Goal: Transaction & Acquisition: Book appointment/travel/reservation

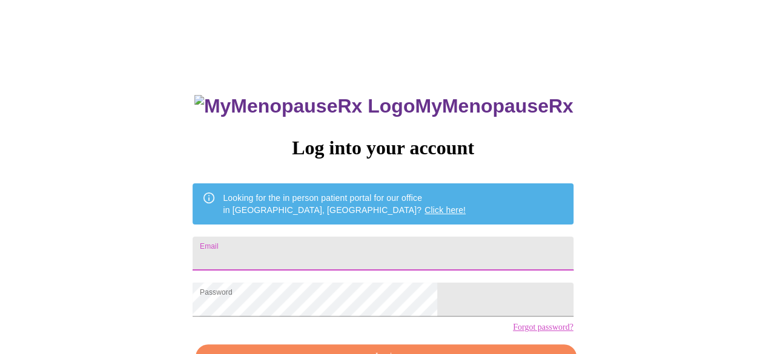
click at [360, 240] on input "Email" at bounding box center [382, 254] width 380 height 34
type input "[EMAIL_ADDRESS][DOMAIN_NAME]"
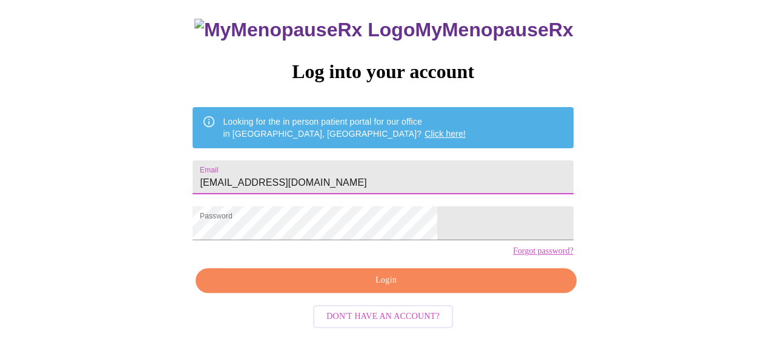
click at [380, 288] on span "Login" at bounding box center [385, 280] width 352 height 15
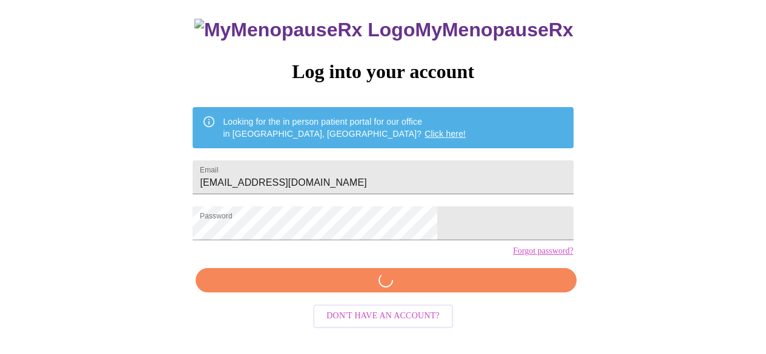
scroll to position [76, 0]
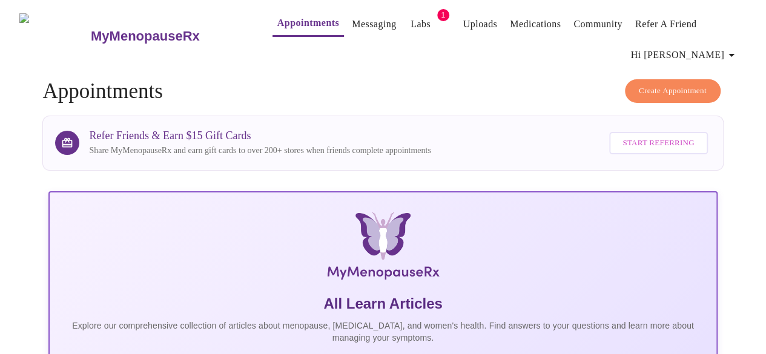
click at [280, 15] on link "Appointments" at bounding box center [308, 23] width 62 height 17
click at [652, 88] on span "Create Appointment" at bounding box center [672, 91] width 68 height 14
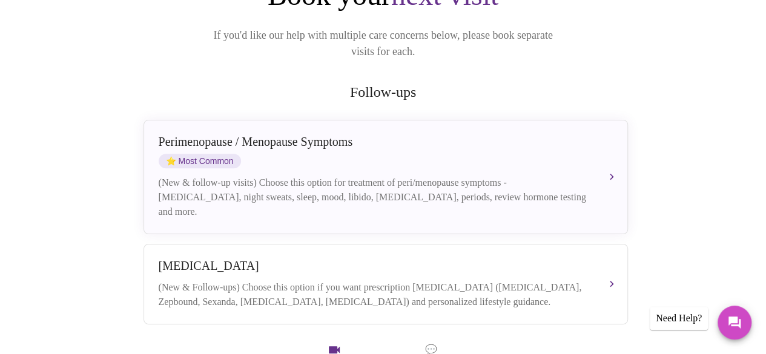
scroll to position [242, 0]
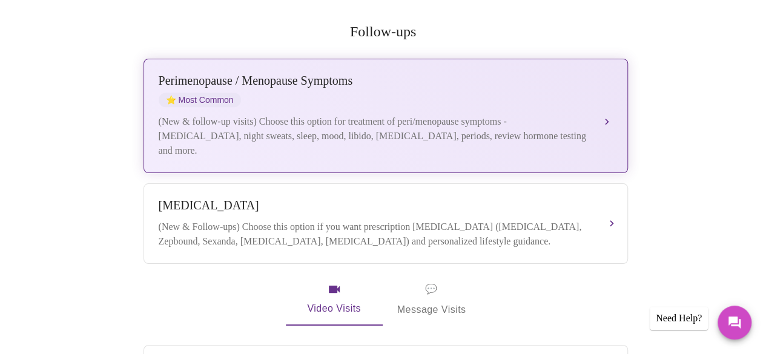
click at [393, 117] on div "(New & follow-up visits) Choose this option for treatment of peri/menopause sym…" at bounding box center [374, 136] width 430 height 44
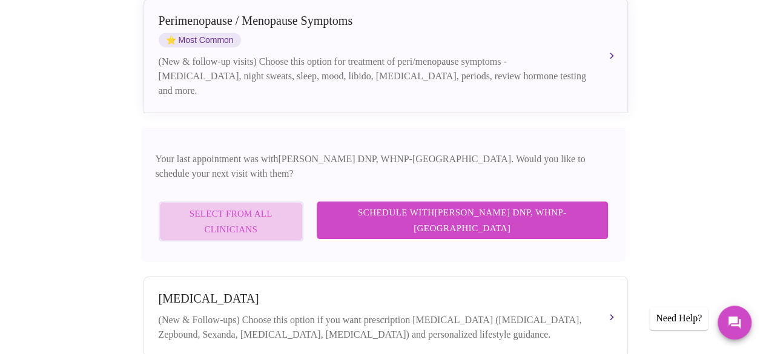
click at [290, 206] on span "Select from All Clinicians" at bounding box center [231, 222] width 118 height 32
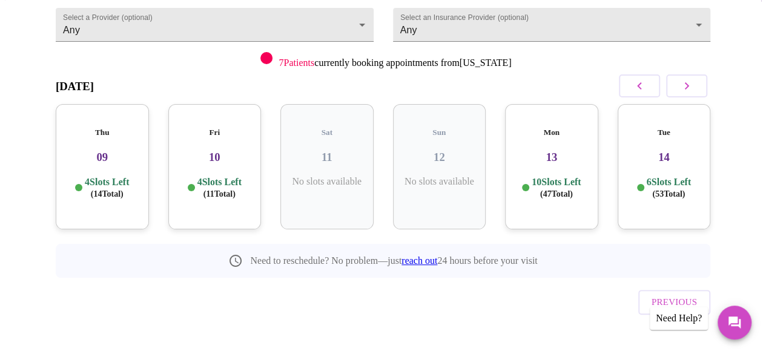
click at [537, 176] on p "10 Slots Left ( 47 Total)" at bounding box center [555, 188] width 49 height 24
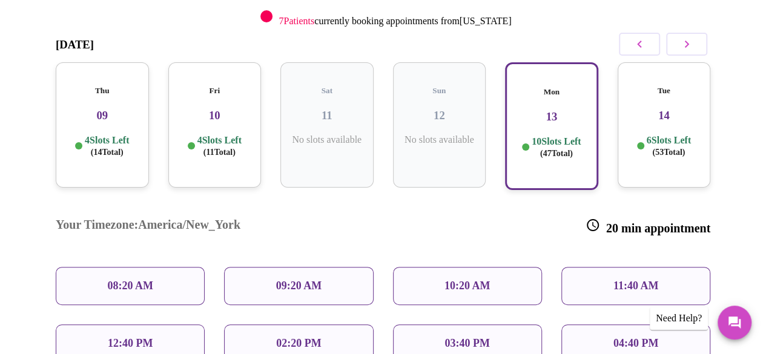
scroll to position [198, 0]
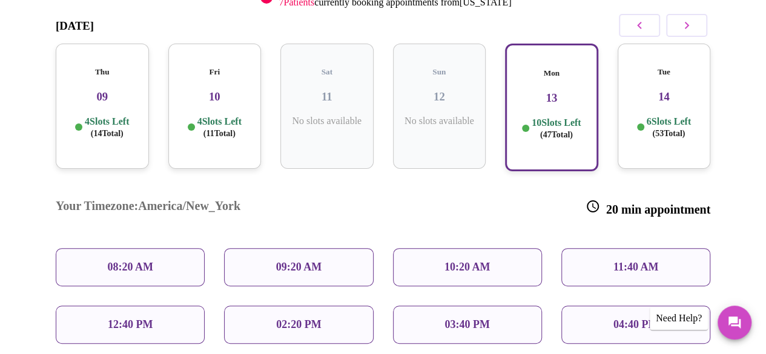
click at [217, 141] on div "Fri 10 4 Slots Left ( 11 Total)" at bounding box center [214, 106] width 93 height 125
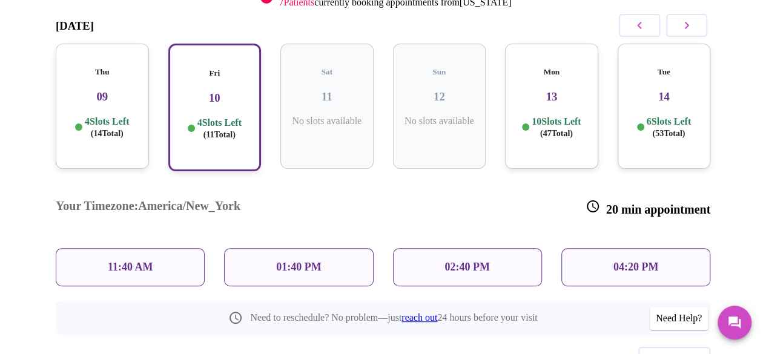
click at [70, 136] on div "Thu 09 4 Slots Left ( 14 Total)" at bounding box center [102, 106] width 93 height 125
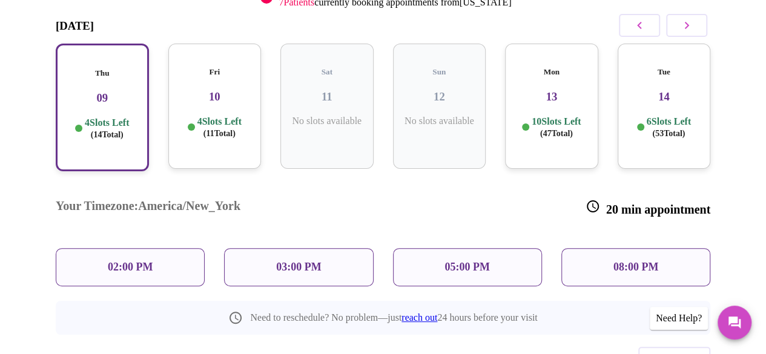
click at [560, 131] on span "( 47 Total)" at bounding box center [556, 133] width 33 height 9
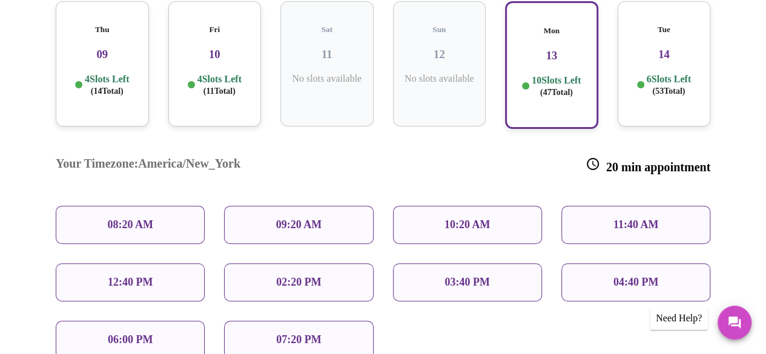
scroll to position [259, 0]
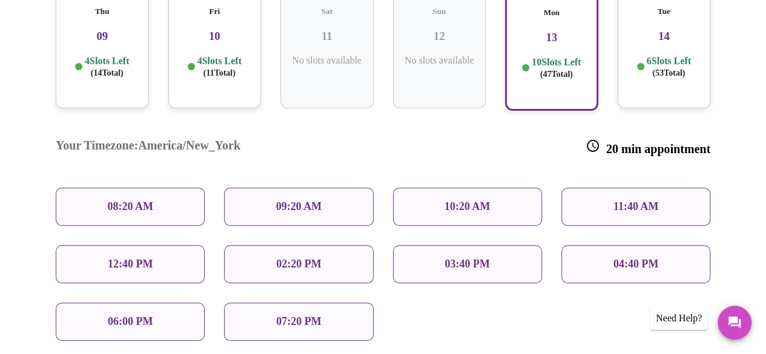
click at [276, 200] on p "09:20 AM" at bounding box center [299, 206] width 46 height 13
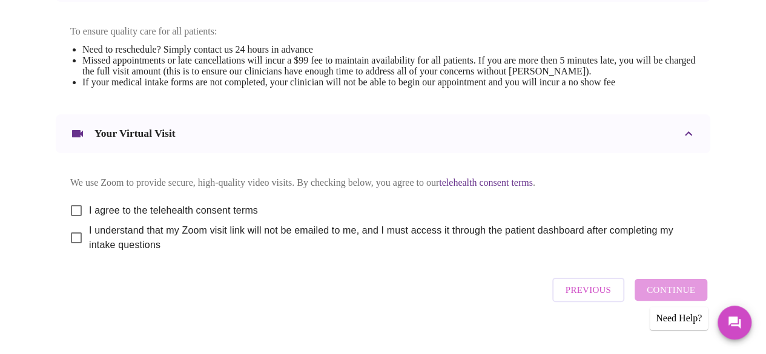
scroll to position [543, 0]
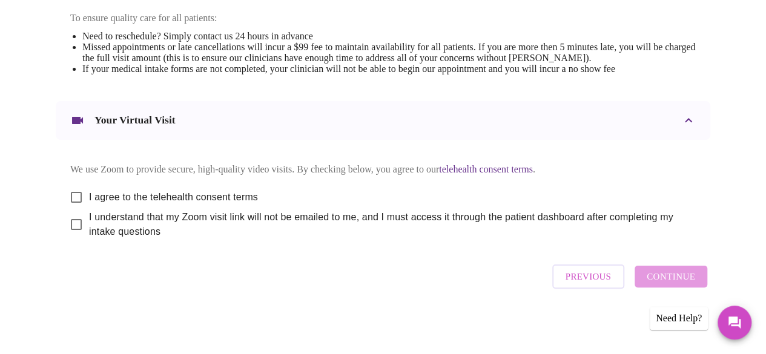
click at [80, 197] on input "I agree to the telehealth consent terms" at bounding box center [76, 197] width 25 height 25
checkbox input "true"
click at [70, 222] on input "I understand that my Zoom visit link will not be emailed to me, and I must acce…" at bounding box center [76, 224] width 25 height 25
checkbox input "true"
click at [705, 285] on button "Continue" at bounding box center [670, 277] width 73 height 22
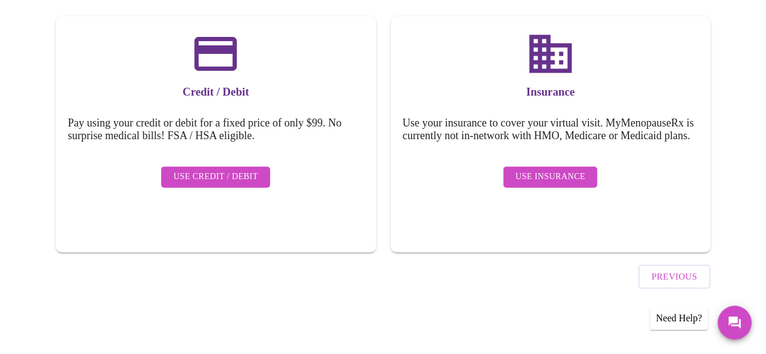
scroll to position [177, 0]
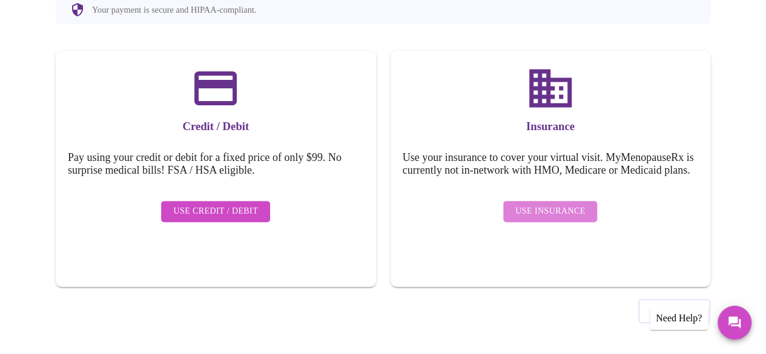
click at [576, 214] on span "Use Insurance" at bounding box center [550, 211] width 70 height 15
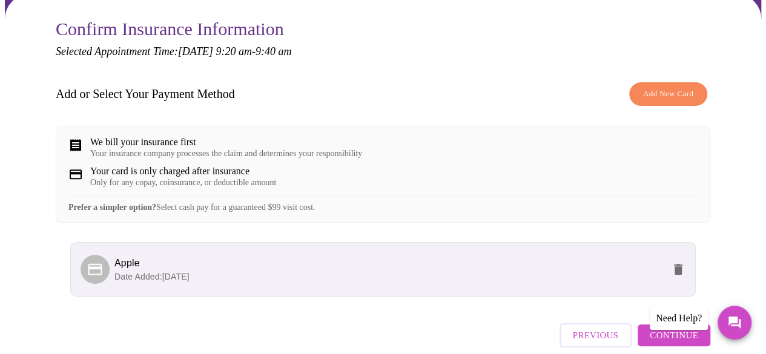
scroll to position [182, 0]
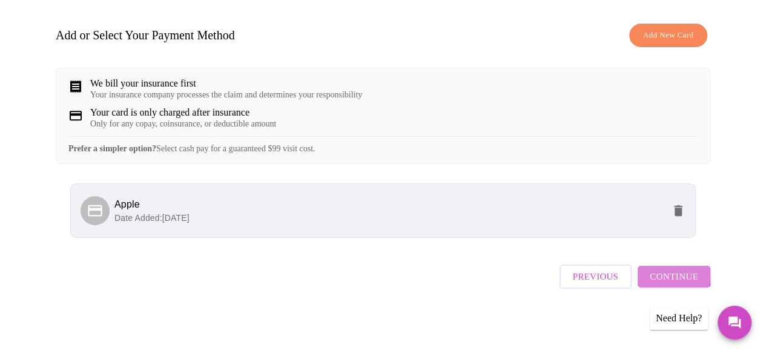
click at [655, 285] on button "Continue" at bounding box center [673, 277] width 73 height 22
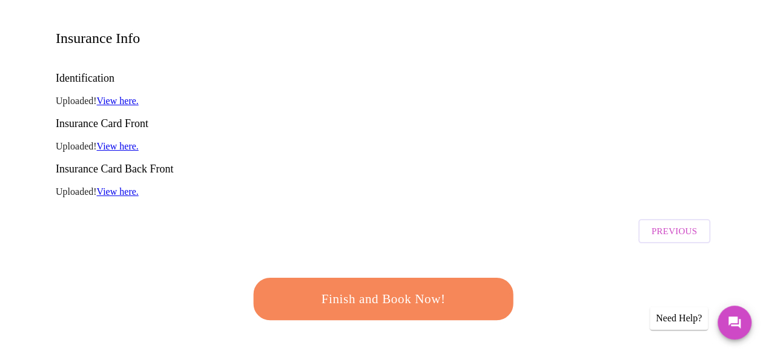
click at [456, 261] on div "Finish and Book Now!" at bounding box center [383, 298] width 266 height 75
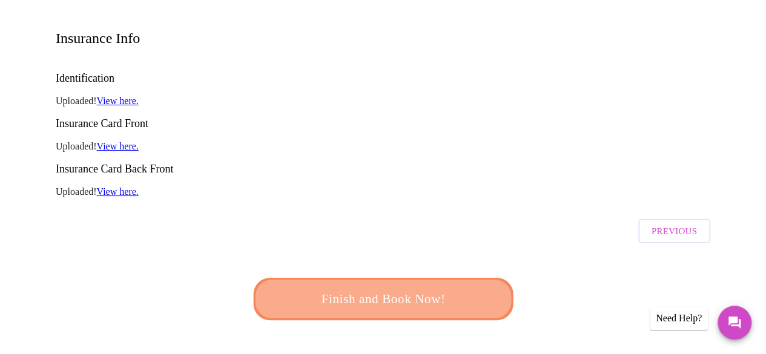
click at [472, 288] on span "Finish and Book Now!" at bounding box center [383, 299] width 224 height 22
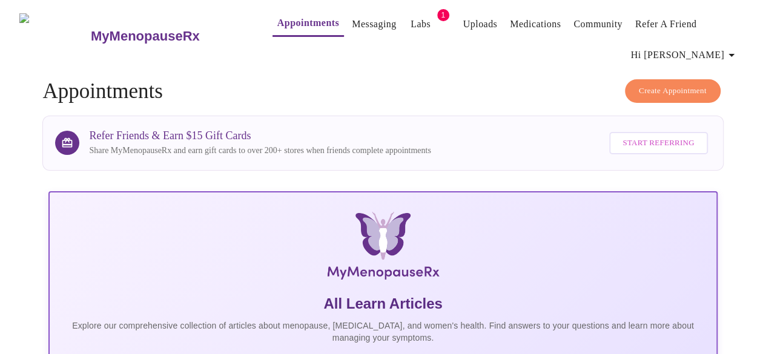
click at [656, 90] on span "Create Appointment" at bounding box center [672, 91] width 68 height 14
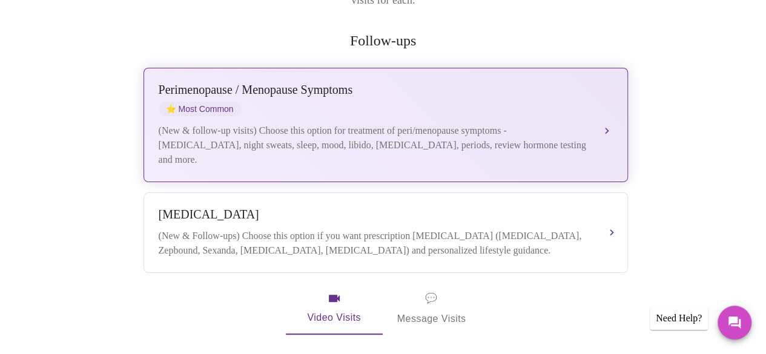
scroll to position [242, 0]
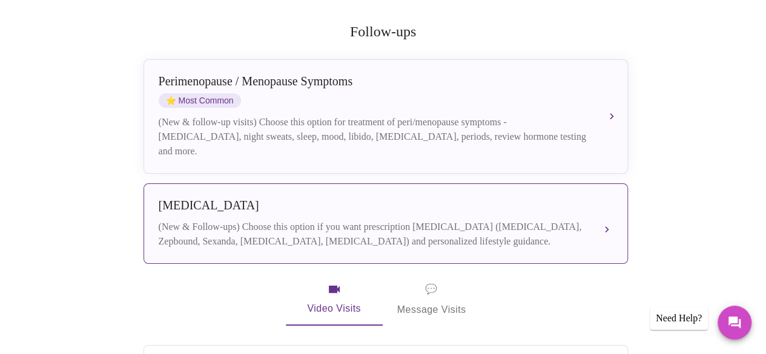
click at [318, 221] on div "(New & Follow-ups) Choose this option if you want prescription [MEDICAL_DATA] (…" at bounding box center [374, 234] width 430 height 29
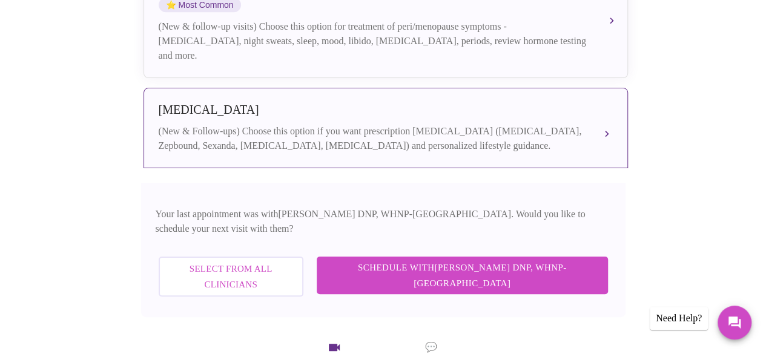
scroll to position [363, 0]
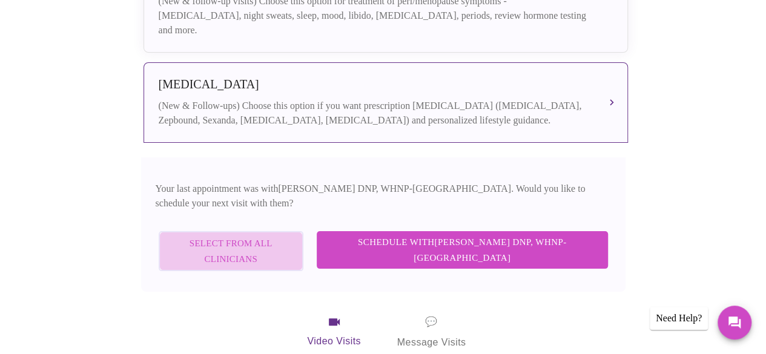
click at [290, 235] on span "Select from All Clinicians" at bounding box center [231, 251] width 118 height 32
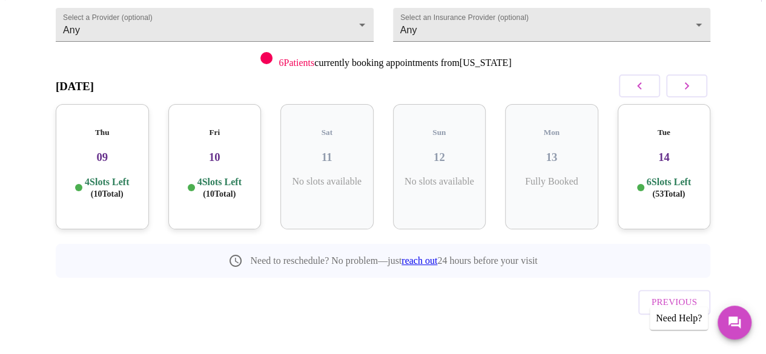
click at [684, 189] on span "( 53 Total)" at bounding box center [668, 193] width 33 height 9
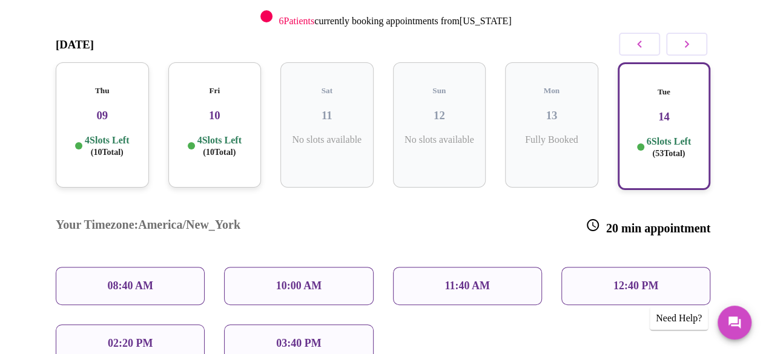
scroll to position [198, 0]
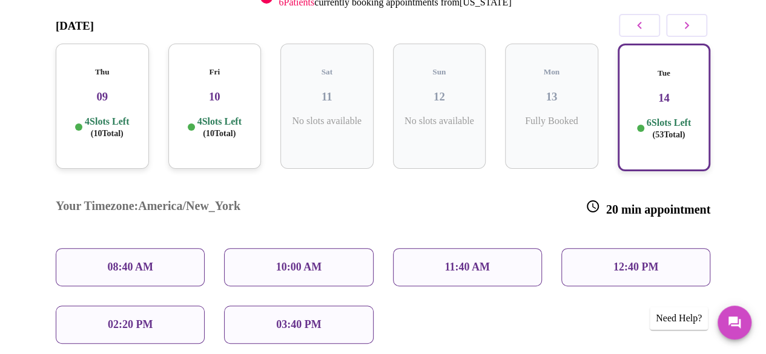
click at [118, 261] on p "08:40 AM" at bounding box center [130, 267] width 46 height 13
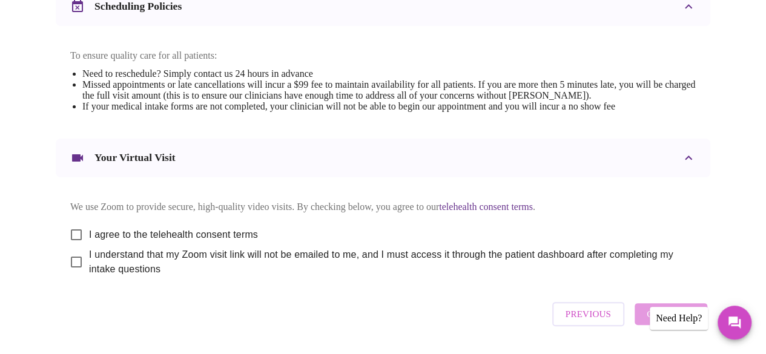
scroll to position [543, 0]
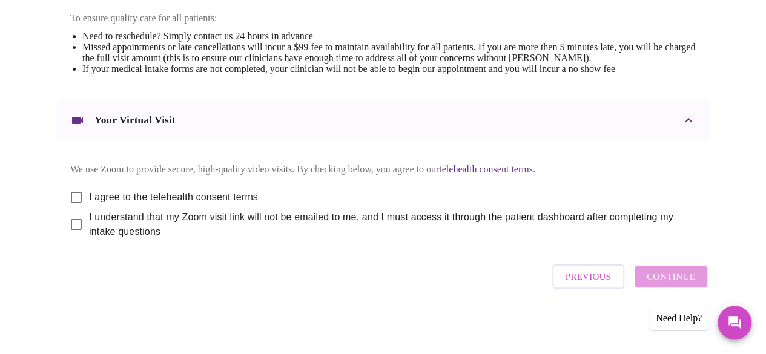
click at [72, 193] on input "I agree to the telehealth consent terms" at bounding box center [76, 197] width 25 height 25
checkbox input "true"
click at [67, 219] on input "I understand that my Zoom visit link will not be emailed to me, and I must acce…" at bounding box center [76, 224] width 25 height 25
checkbox input "true"
click at [674, 284] on span "Continue" at bounding box center [670, 277] width 48 height 16
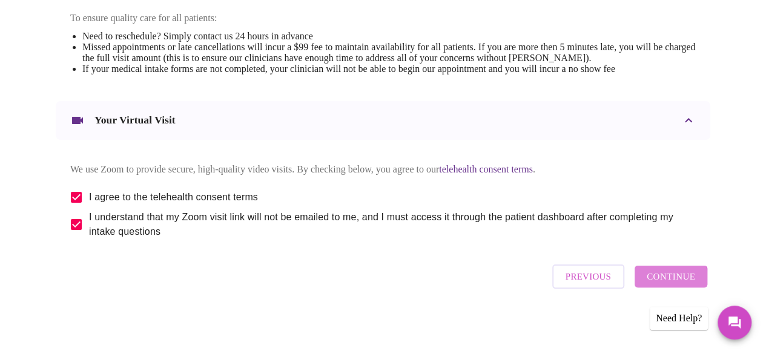
scroll to position [177, 0]
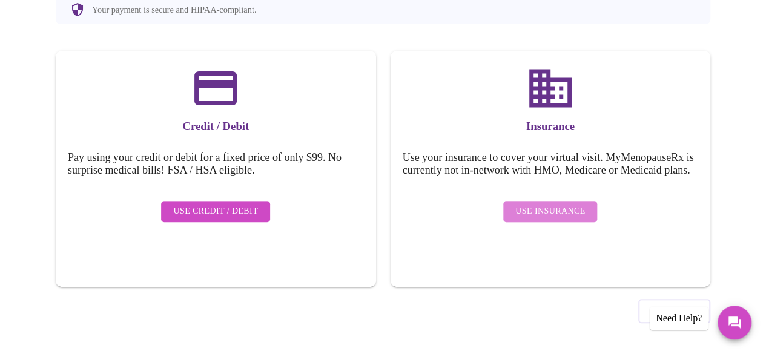
click at [581, 219] on span "Use Insurance" at bounding box center [550, 211] width 70 height 15
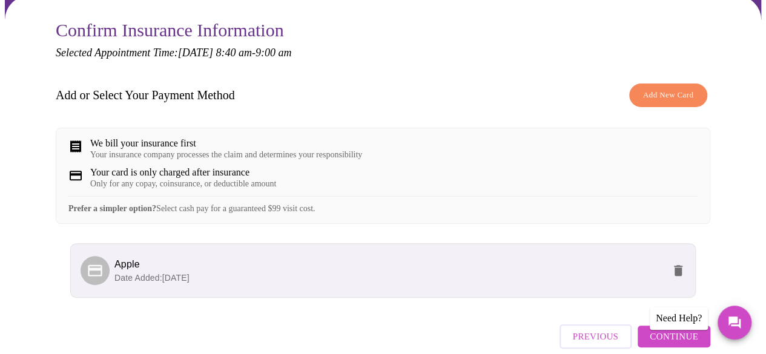
scroll to position [182, 0]
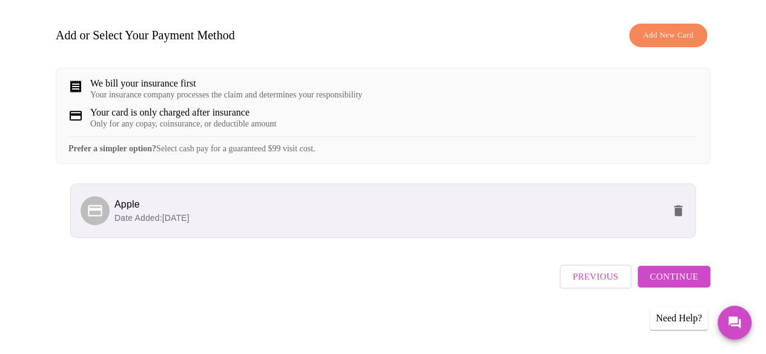
click at [674, 284] on span "Continue" at bounding box center [673, 277] width 48 height 16
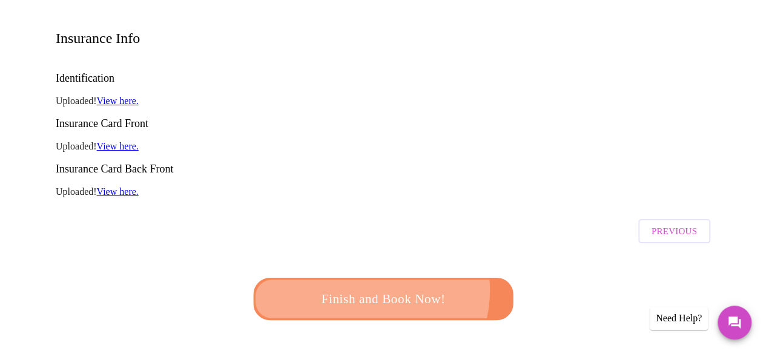
click at [369, 288] on span "Finish and Book Now!" at bounding box center [383, 299] width 224 height 22
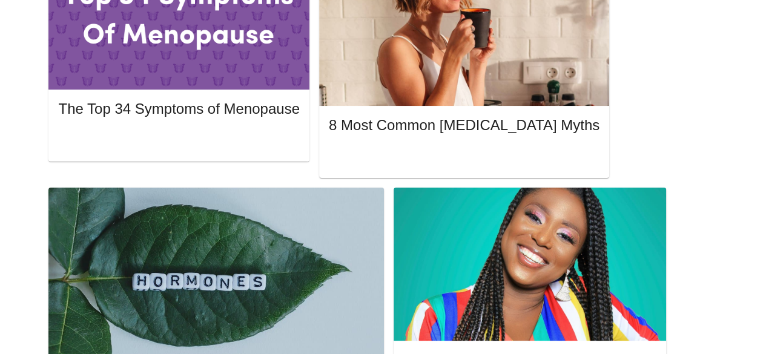
scroll to position [605, 0]
